Goal: Information Seeking & Learning: Learn about a topic

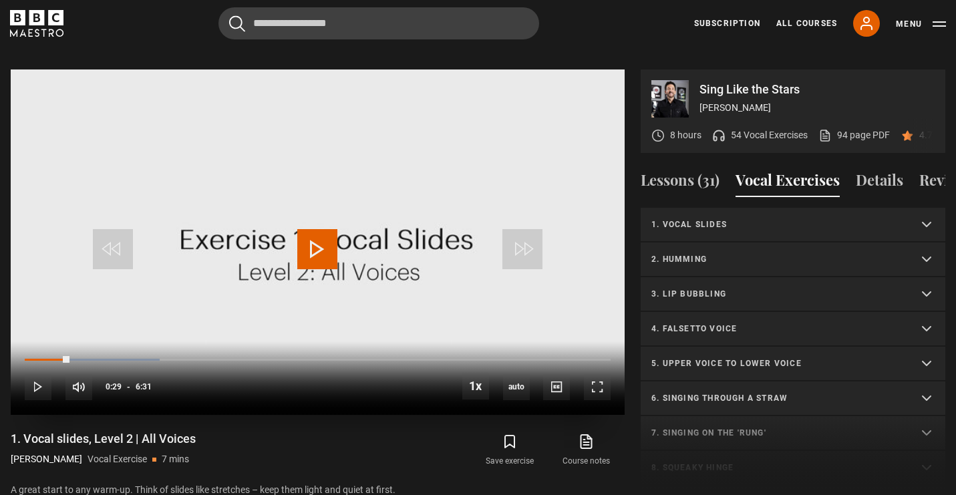
scroll to position [640, 0]
click at [31, 358] on div "0:04" at bounding box center [32, 360] width 2 height 4
click at [308, 229] on span "Video Player" at bounding box center [317, 249] width 40 height 40
click at [319, 237] on span "Video Player" at bounding box center [317, 249] width 40 height 40
click at [752, 243] on summary "2. Humming" at bounding box center [793, 260] width 305 height 35
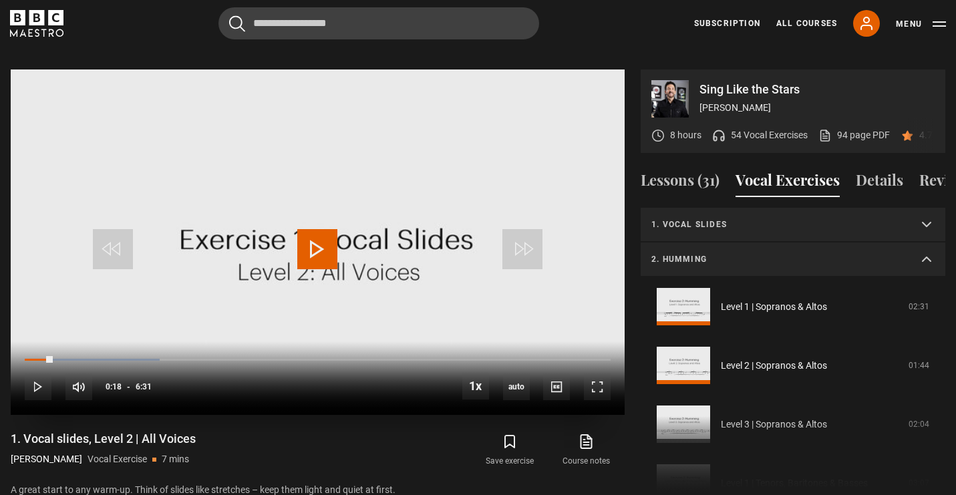
click at [321, 260] on video "Video Player" at bounding box center [318, 243] width 614 height 346
click at [307, 230] on span "Video Player" at bounding box center [317, 249] width 40 height 40
click at [304, 229] on span "Video Player" at bounding box center [317, 249] width 40 height 40
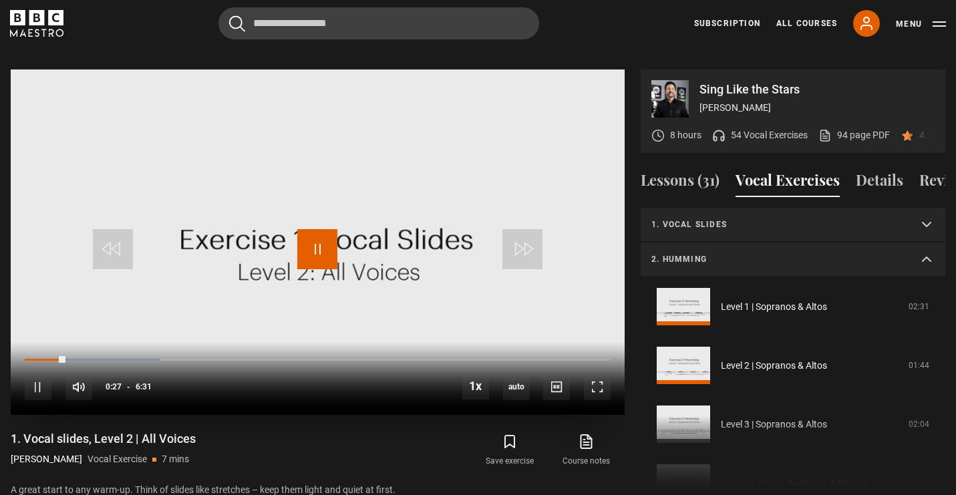
click at [307, 229] on span "Video Player" at bounding box center [317, 249] width 40 height 40
click at [291, 209] on video "Video Player" at bounding box center [318, 243] width 614 height 346
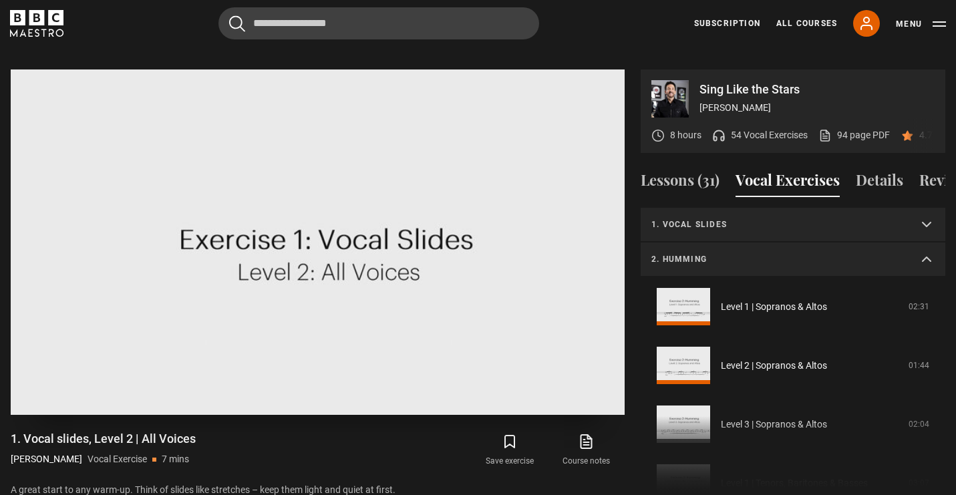
click at [291, 184] on video "Video Player" at bounding box center [318, 243] width 614 height 346
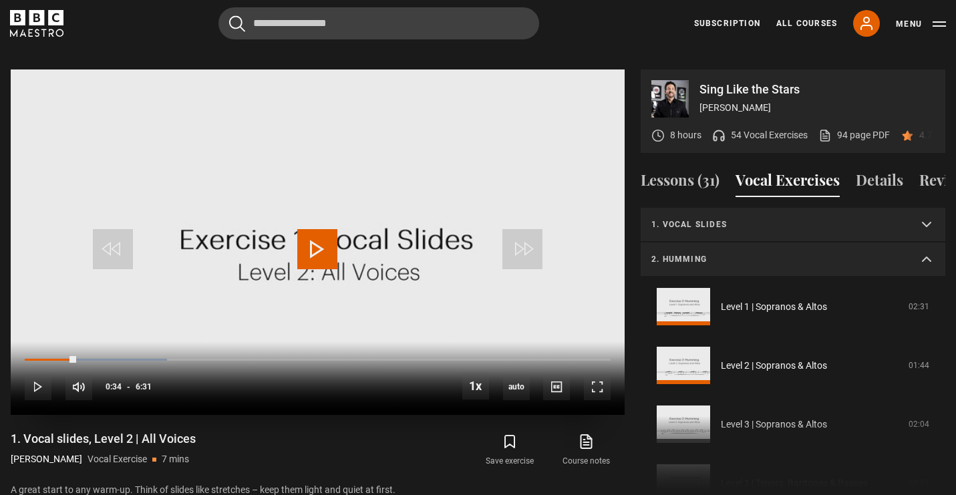
click at [291, 184] on video "Video Player" at bounding box center [318, 243] width 614 height 346
click at [320, 229] on span "Video Player" at bounding box center [317, 249] width 40 height 40
click at [405, 149] on video "Video Player" at bounding box center [318, 243] width 614 height 346
click at [322, 231] on span "Video Player" at bounding box center [317, 249] width 40 height 40
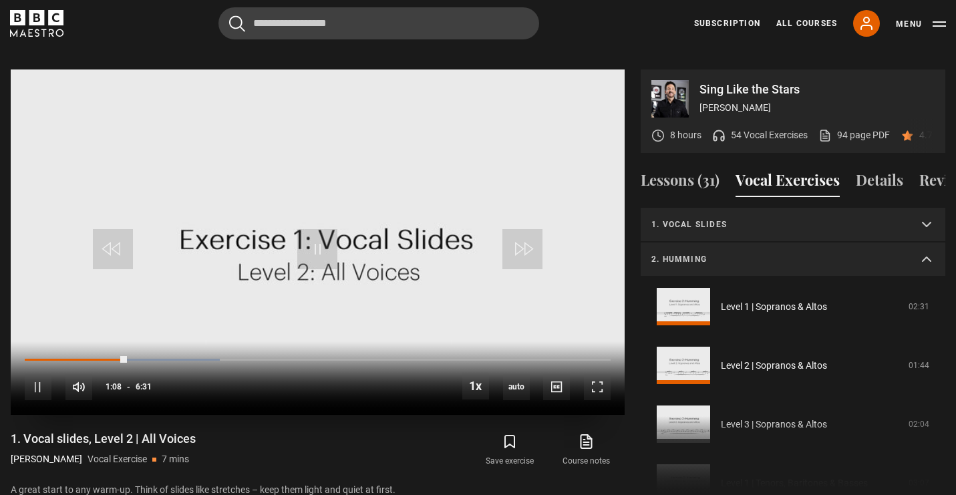
click at [324, 197] on video "Video Player" at bounding box center [318, 243] width 614 height 346
click at [325, 192] on video "Video Player" at bounding box center [318, 243] width 614 height 346
click at [325, 190] on video "Video Player" at bounding box center [318, 243] width 614 height 346
click at [433, 358] on div "4:31" at bounding box center [433, 360] width 2 height 4
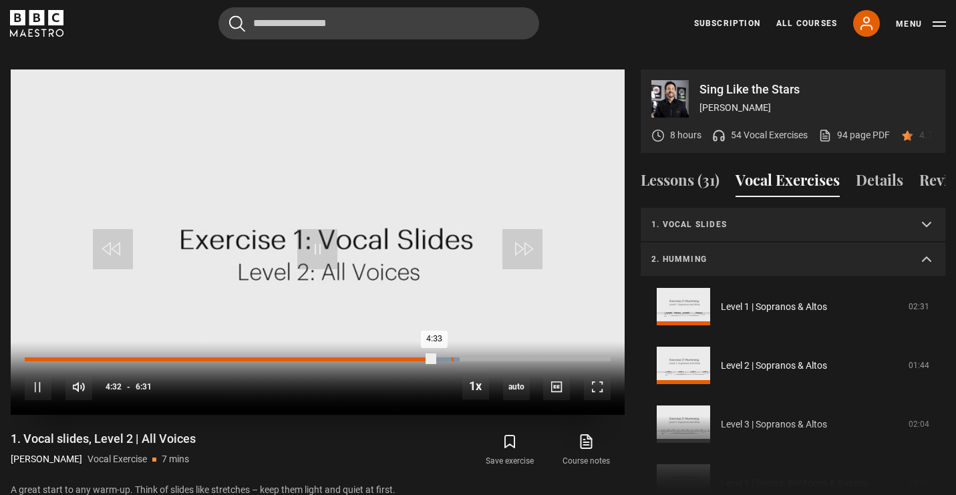
click at [452, 358] on div "Loaded : 74.17% 4:44 4:33" at bounding box center [318, 360] width 586 height 4
click at [458, 358] on div "4:47" at bounding box center [457, 360] width 2 height 4
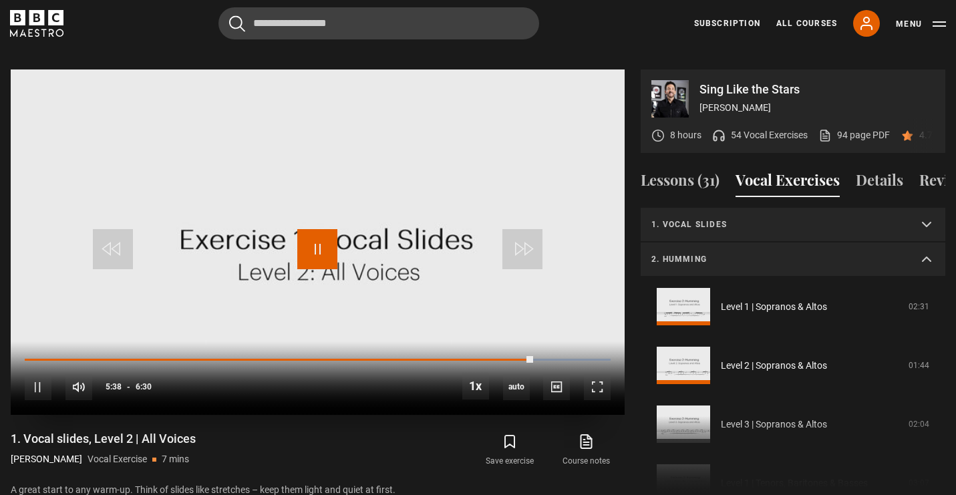
click at [319, 244] on span "Video Player" at bounding box center [317, 249] width 40 height 40
click at [332, 251] on span "Video Player" at bounding box center [317, 249] width 40 height 40
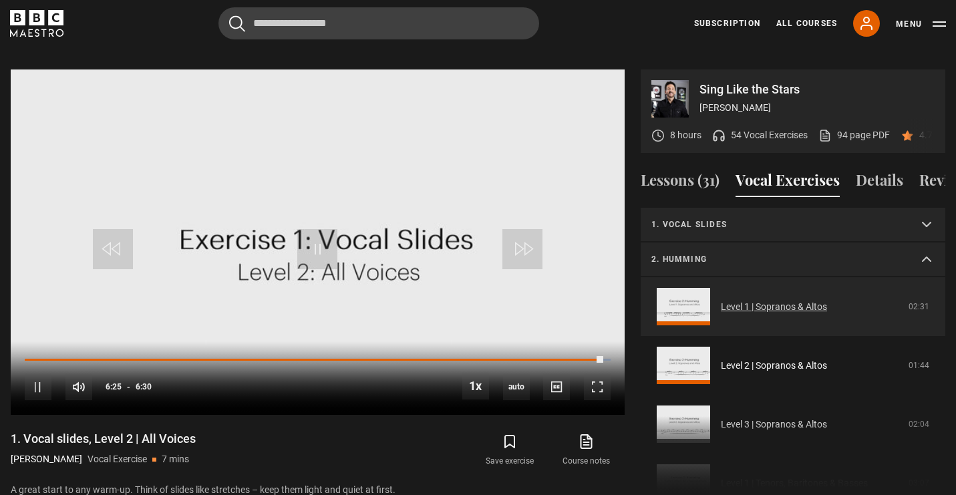
click at [721, 300] on link "Level 1 | Sopranos & Altos" at bounding box center [774, 307] width 106 height 14
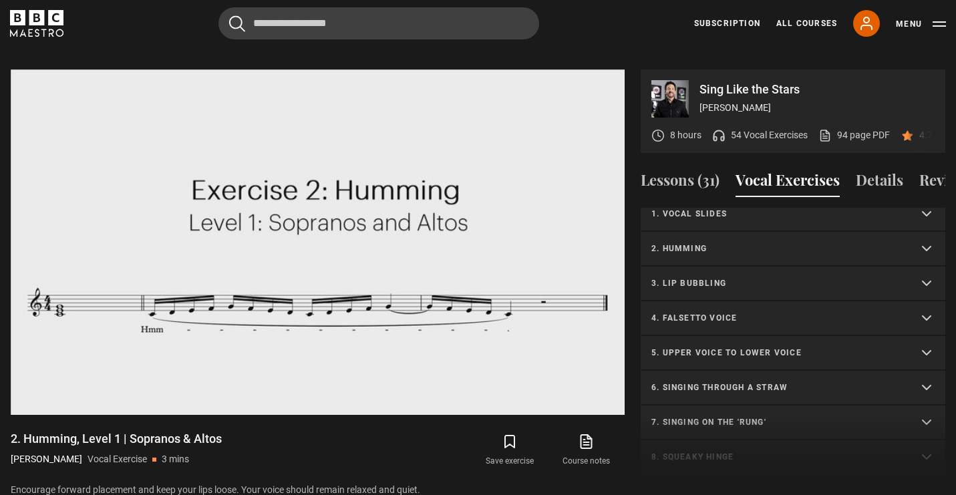
click at [696, 277] on p "3. Lip bubbling" at bounding box center [777, 283] width 251 height 12
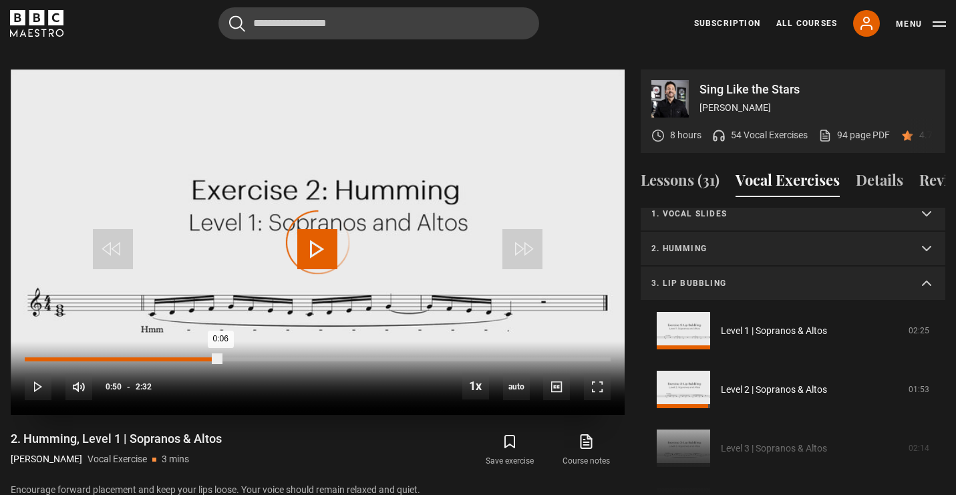
click at [220, 358] on div "Loaded : 13.16% 0:50 0:06" at bounding box center [318, 360] width 586 height 4
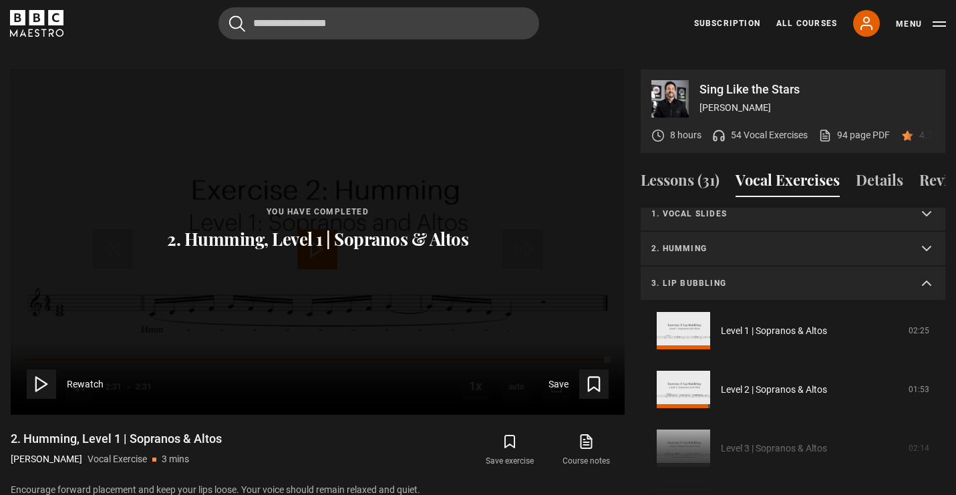
click at [44, 378] on polygon at bounding box center [41, 385] width 11 height 14
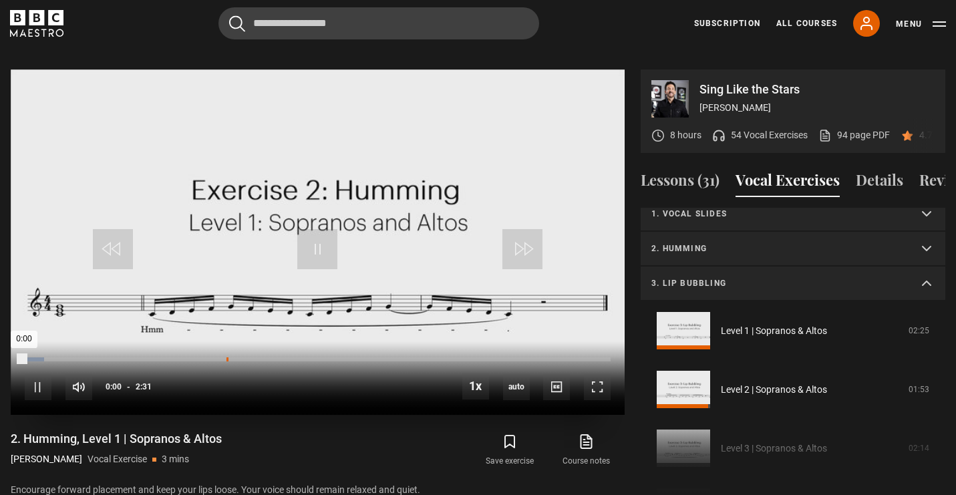
click at [227, 358] on div "0:52" at bounding box center [228, 360] width 2 height 4
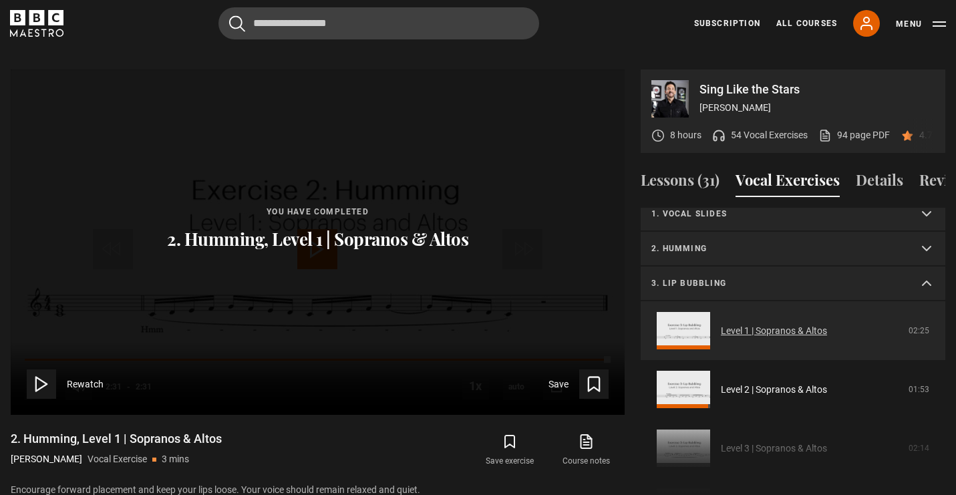
click at [773, 324] on link "Level 1 | Sopranos & Altos" at bounding box center [774, 331] width 106 height 14
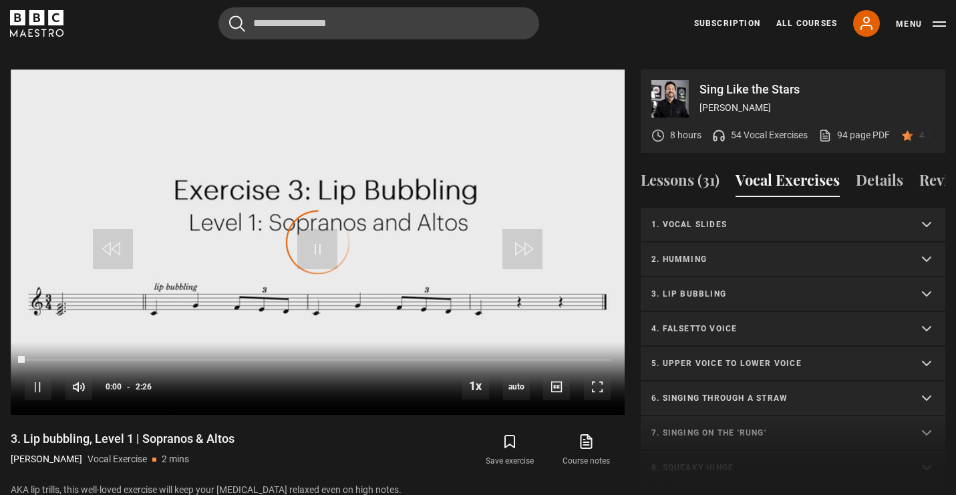
click at [708, 312] on summary "4. Falsetto voice" at bounding box center [793, 329] width 305 height 35
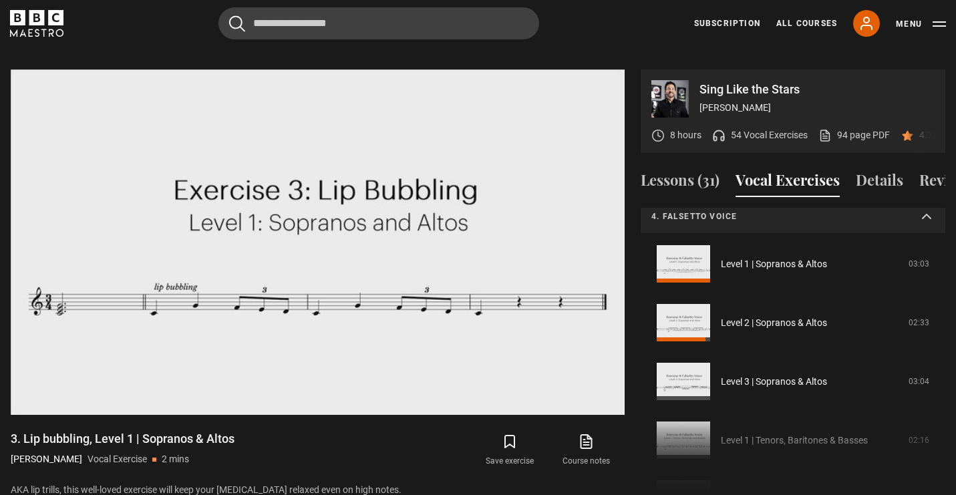
scroll to position [112, 0]
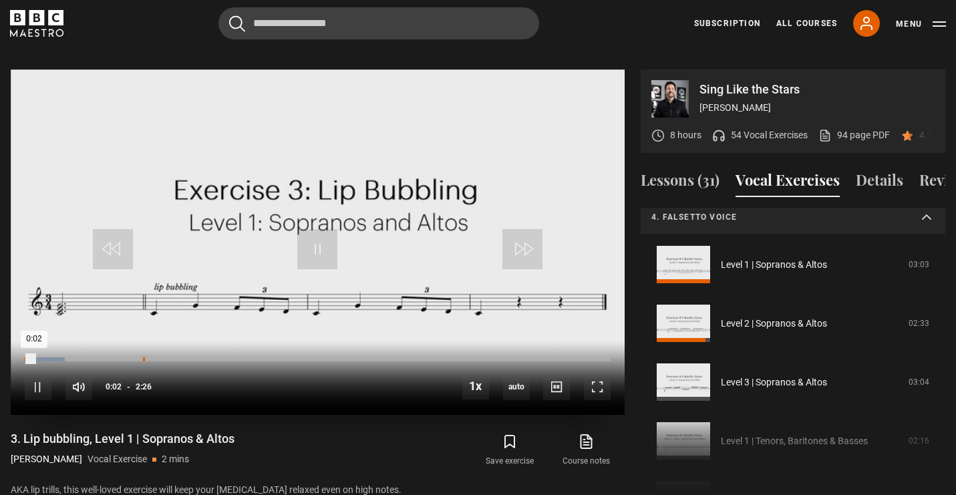
click at [142, 358] on div "Loaded : 6.85% 0:29 0:02" at bounding box center [318, 360] width 586 height 4
click at [163, 358] on div "Loaded : 27.40% 0:34 0:31" at bounding box center [318, 360] width 586 height 4
click at [173, 358] on div "0:36" at bounding box center [174, 360] width 2 height 4
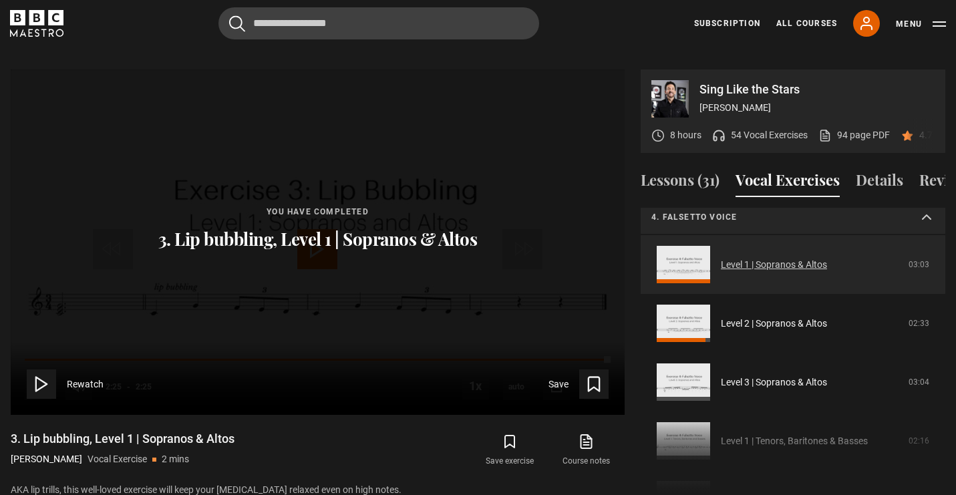
click at [795, 258] on link "Level 1 | Sopranos & Altos" at bounding box center [774, 265] width 106 height 14
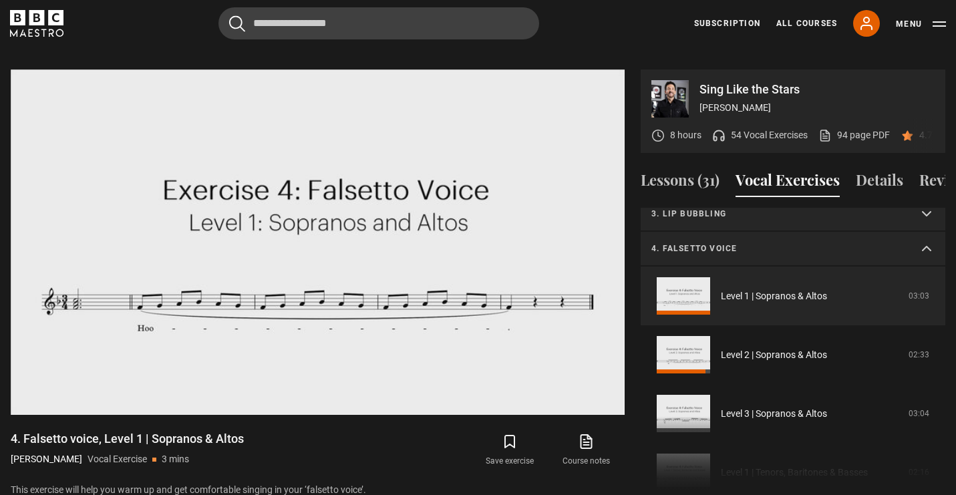
click at [795, 243] on summary "4. Falsetto voice" at bounding box center [793, 249] width 305 height 35
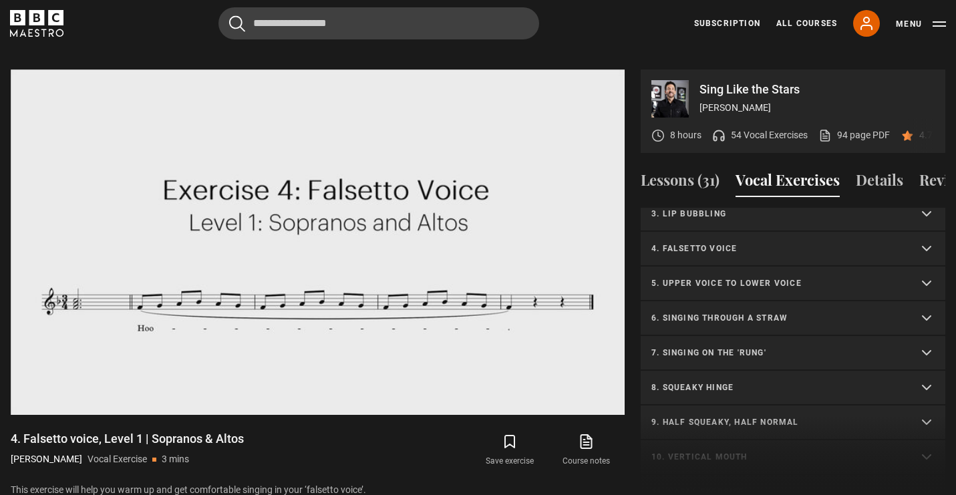
click at [751, 275] on summary "5. Upper voice to lower voice" at bounding box center [793, 284] width 305 height 35
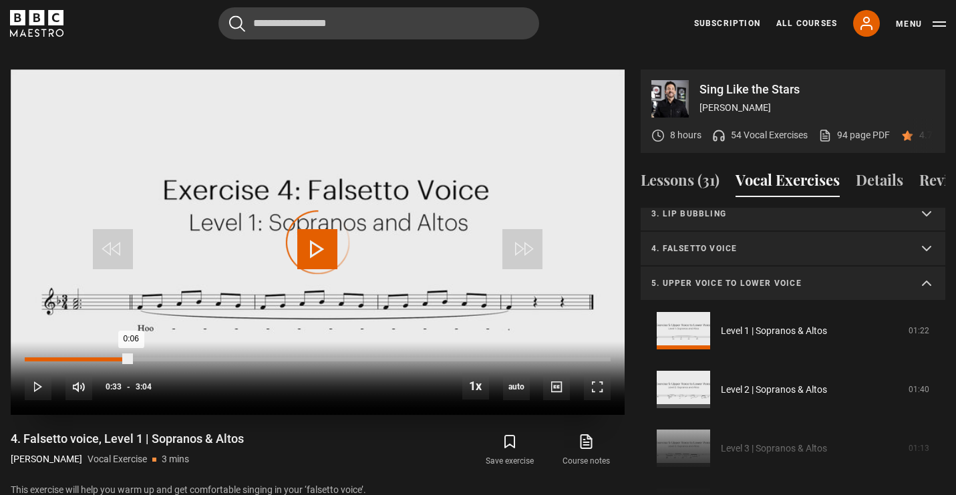
click at [130, 358] on div "Loaded : 16.30% 0:33 0:06" at bounding box center [318, 360] width 586 height 4
click at [142, 358] on div "Loaded : 19.02% 0:36 0:36" at bounding box center [318, 360] width 586 height 4
click at [168, 358] on div "Loaded : 24.46% 0:45 0:38" at bounding box center [318, 360] width 586 height 4
click at [171, 358] on div "Loaded : 0.00% 0:46 0:45" at bounding box center [318, 360] width 586 height 4
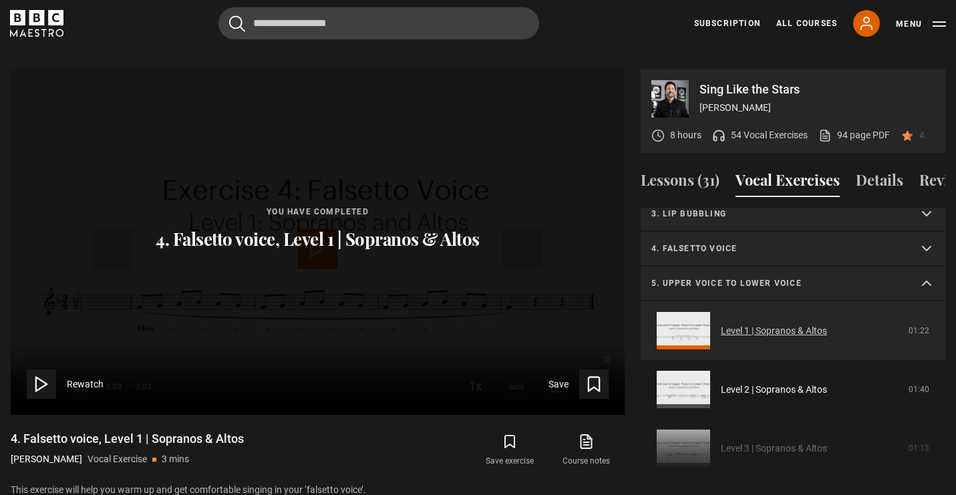
click at [746, 324] on link "Level 1 | Sopranos & Altos" at bounding box center [774, 331] width 106 height 14
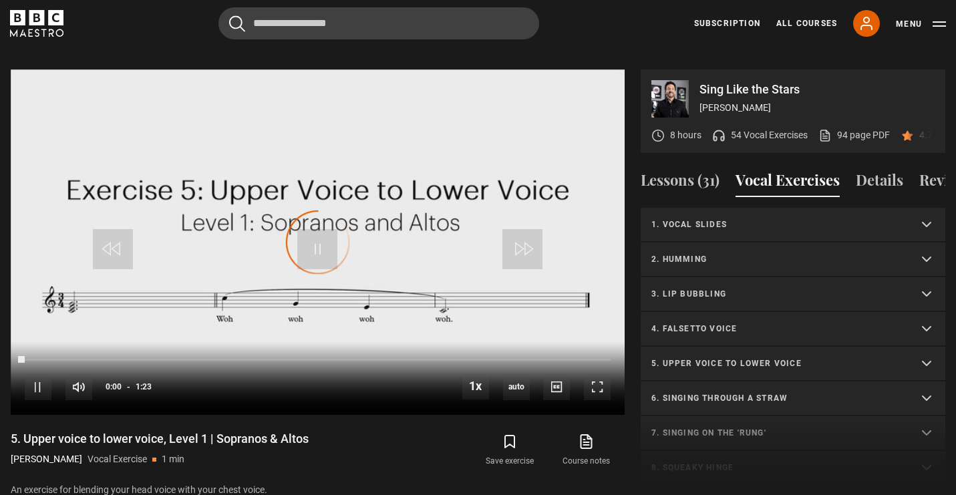
scroll to position [115, 0]
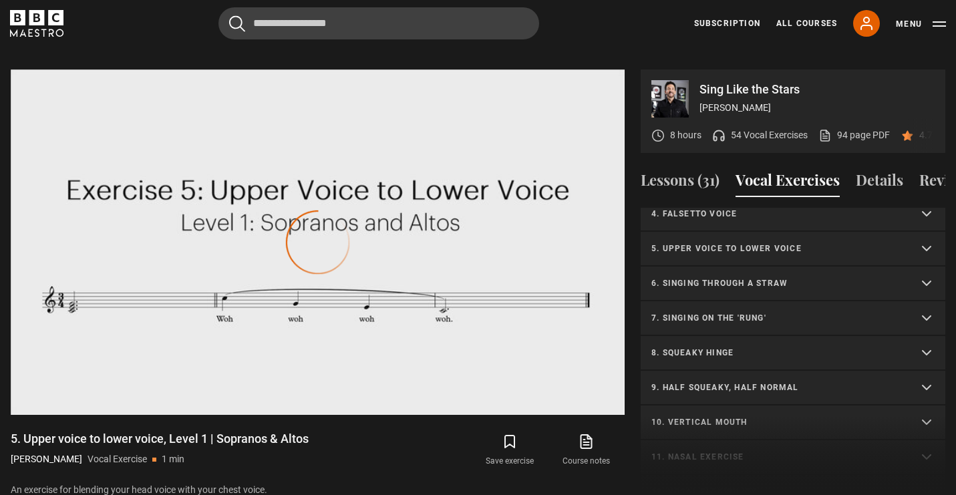
click at [737, 277] on p "6. Singing through a straw" at bounding box center [777, 283] width 251 height 12
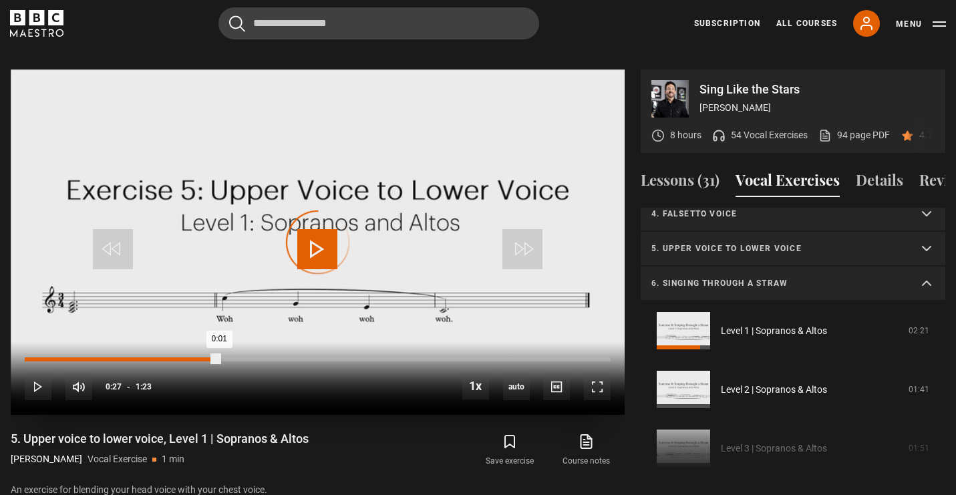
click at [219, 358] on div "Loaded : 12.05% 0:27 0:01" at bounding box center [318, 360] width 586 height 4
click at [259, 358] on div "0:33" at bounding box center [259, 360] width 2 height 4
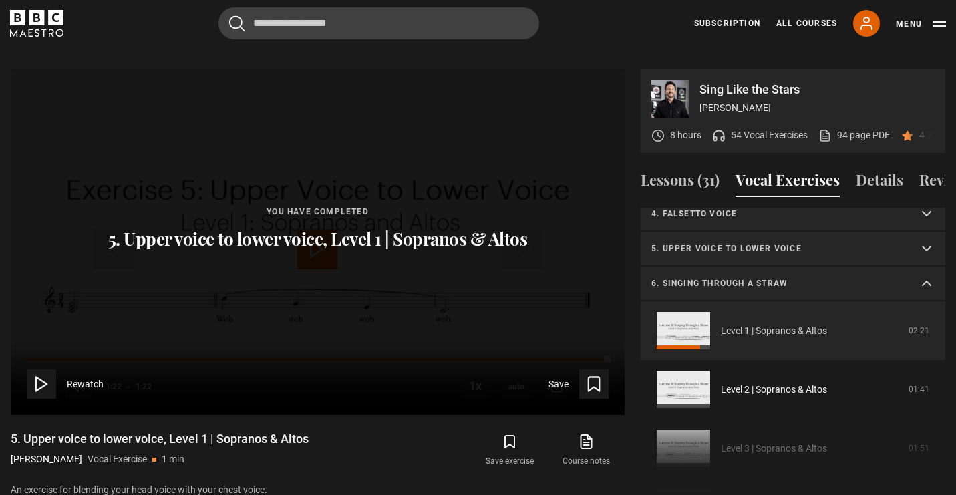
click at [773, 324] on link "Level 1 | Sopranos & Altos" at bounding box center [774, 331] width 106 height 14
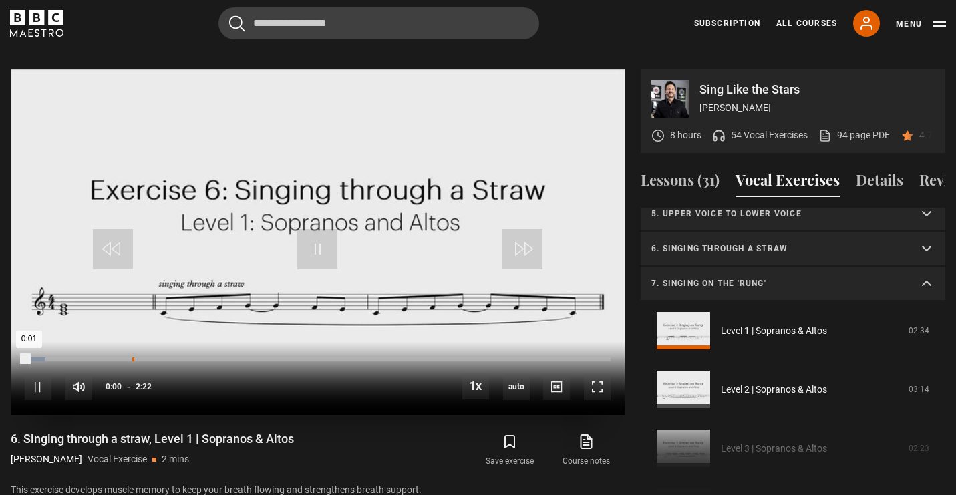
click at [132, 358] on div "Loaded : 3.52% 0:26 0:01" at bounding box center [318, 360] width 586 height 4
click at [141, 358] on div "Loaded : 21.13% 0:28 0:26" at bounding box center [318, 360] width 586 height 4
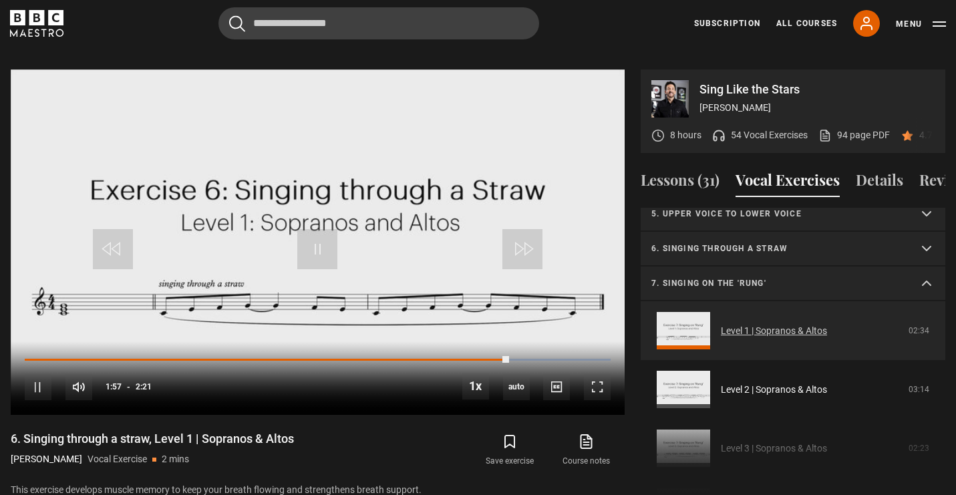
click at [727, 324] on link "Level 1 | Sopranos & Altos" at bounding box center [774, 331] width 106 height 14
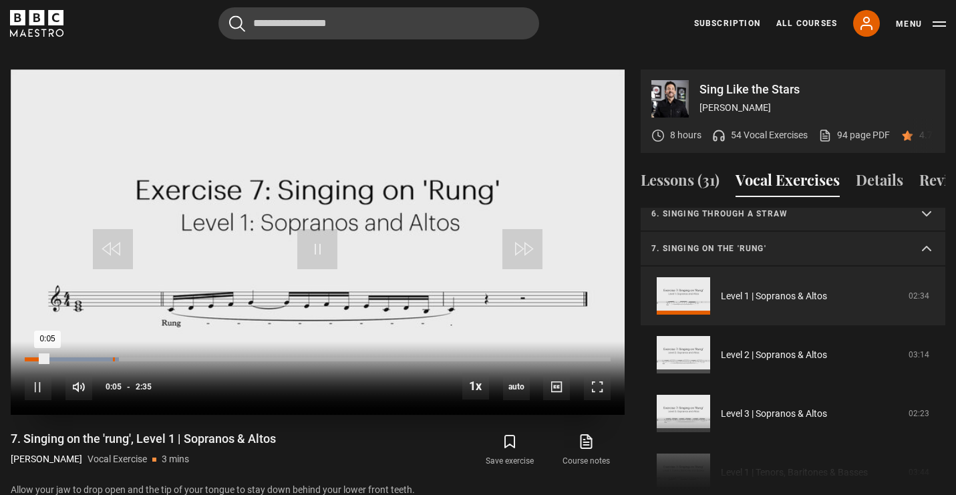
click at [108, 358] on div "Loaded : 16.13% 0:23 0:05" at bounding box center [318, 360] width 586 height 4
click at [134, 358] on div "Loaded : 19.35% 0:28 0:23" at bounding box center [318, 360] width 586 height 4
click at [168, 358] on div "0:37" at bounding box center [169, 360] width 2 height 4
click at [191, 358] on div "Loaded : 29.03% 0:44 0:39" at bounding box center [318, 360] width 586 height 4
click at [753, 247] on summary "7. Singing on the 'rung'" at bounding box center [793, 249] width 305 height 35
